Goal: Task Accomplishment & Management: Complete application form

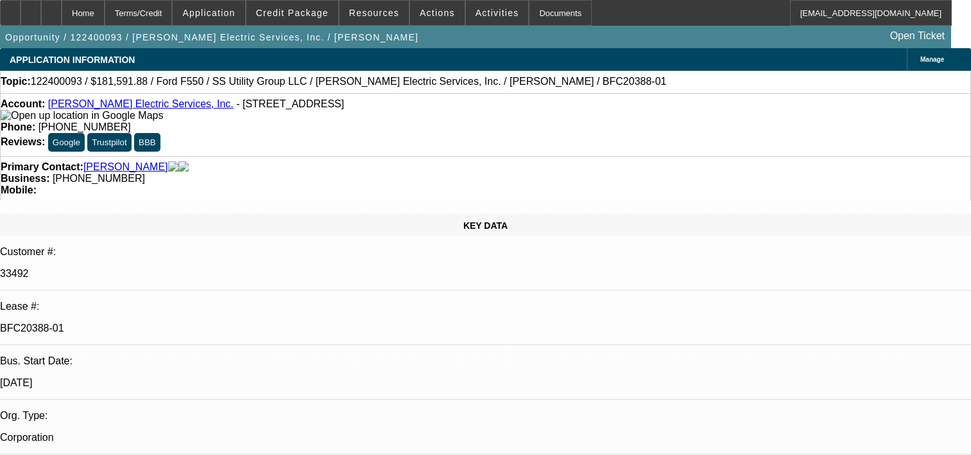
select select "0.1"
select select "0"
select select "6"
select select "0.1"
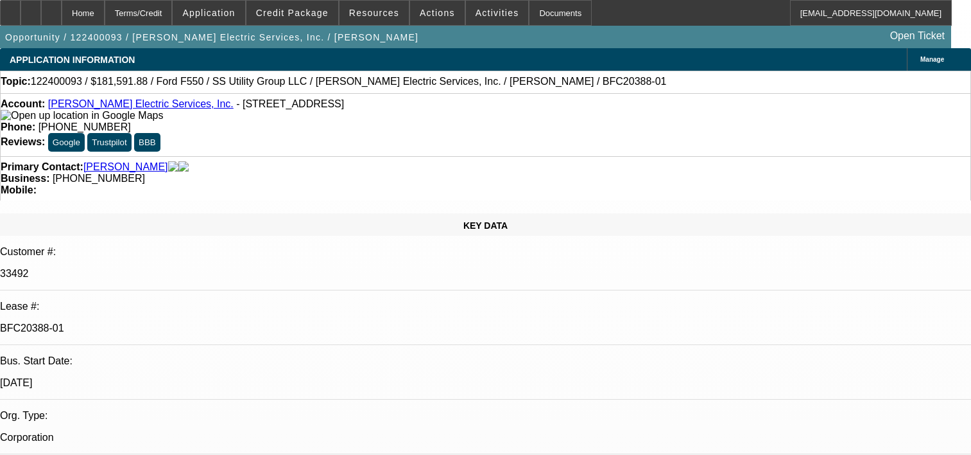
select select "0"
select select "6"
select select "0.2"
select select "2"
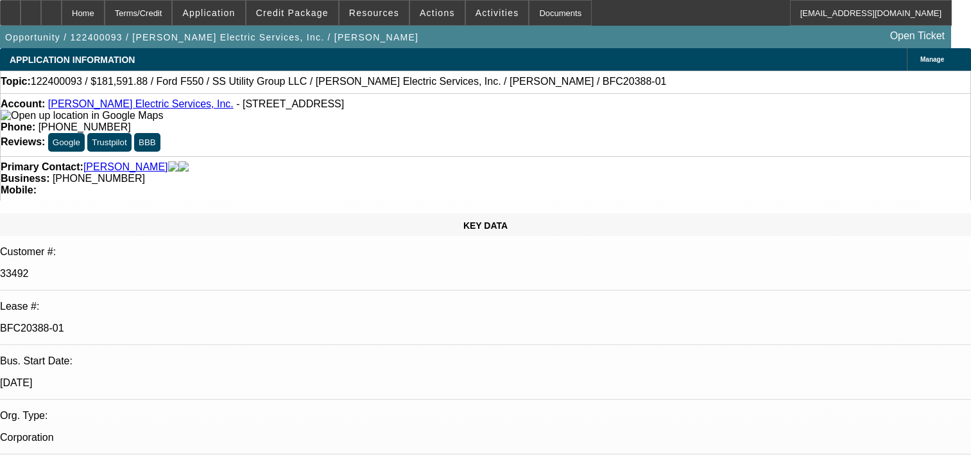
select select "2"
select select "0"
select select "6"
select select "0.15"
select select "0"
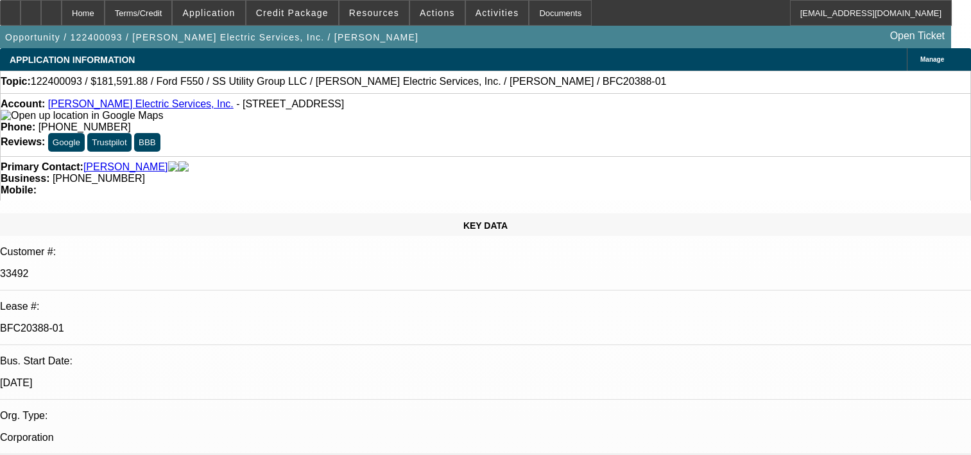
select select "0"
select select "6"
